Goal: Task Accomplishment & Management: Manage account settings

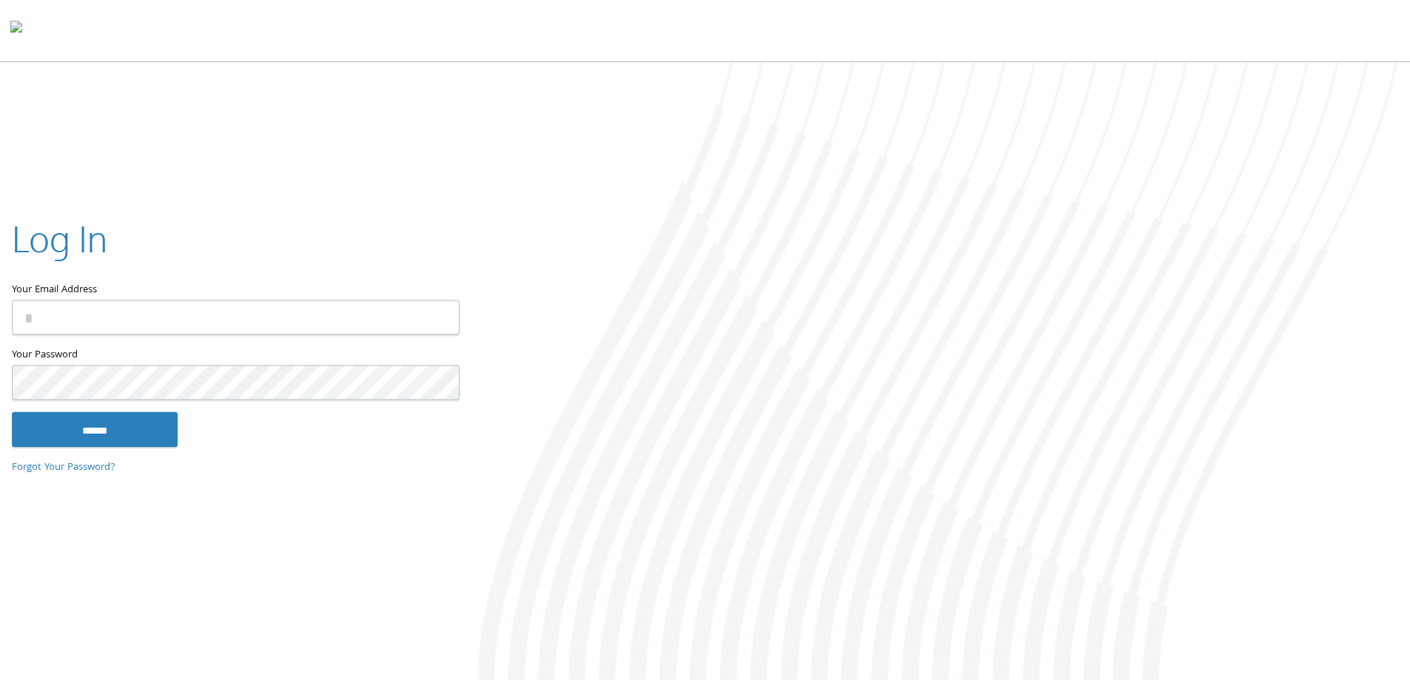
type input "**********"
click at [99, 438] on input "******" at bounding box center [95, 430] width 166 height 36
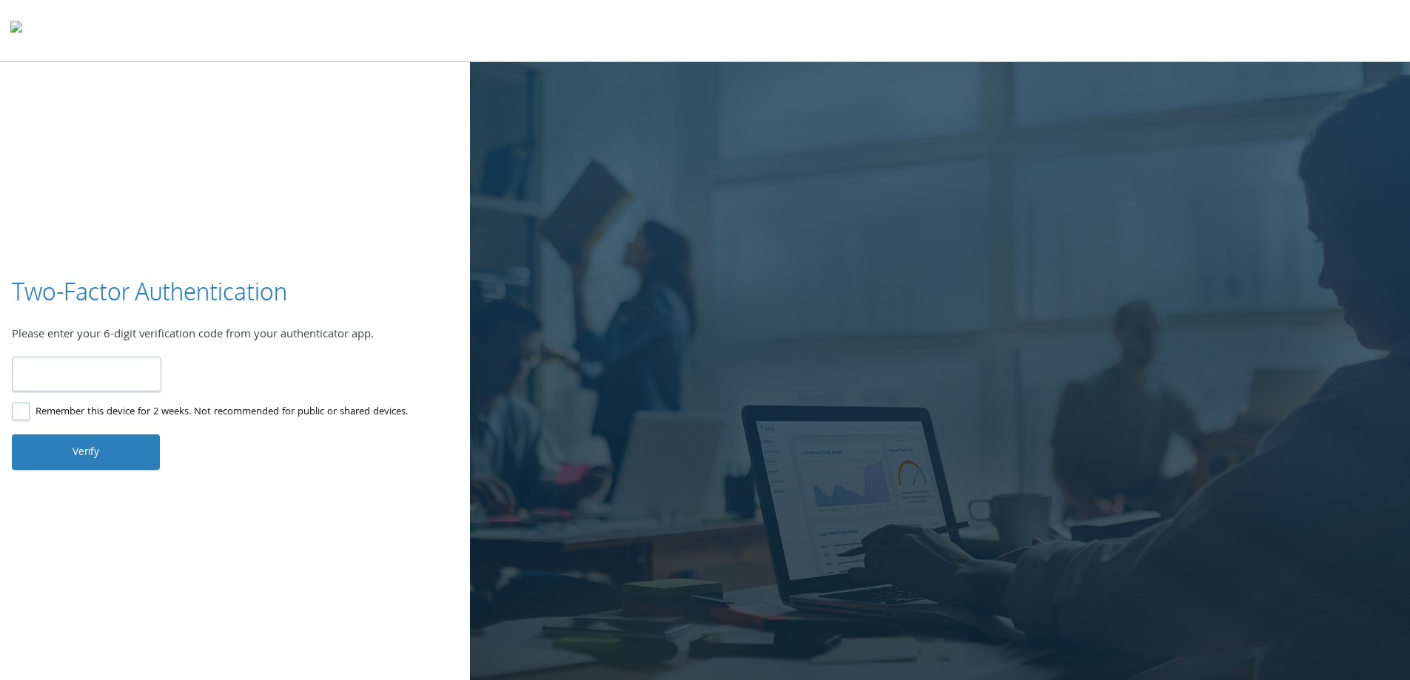
type input "******"
